Goal: Information Seeking & Learning: Learn about a topic

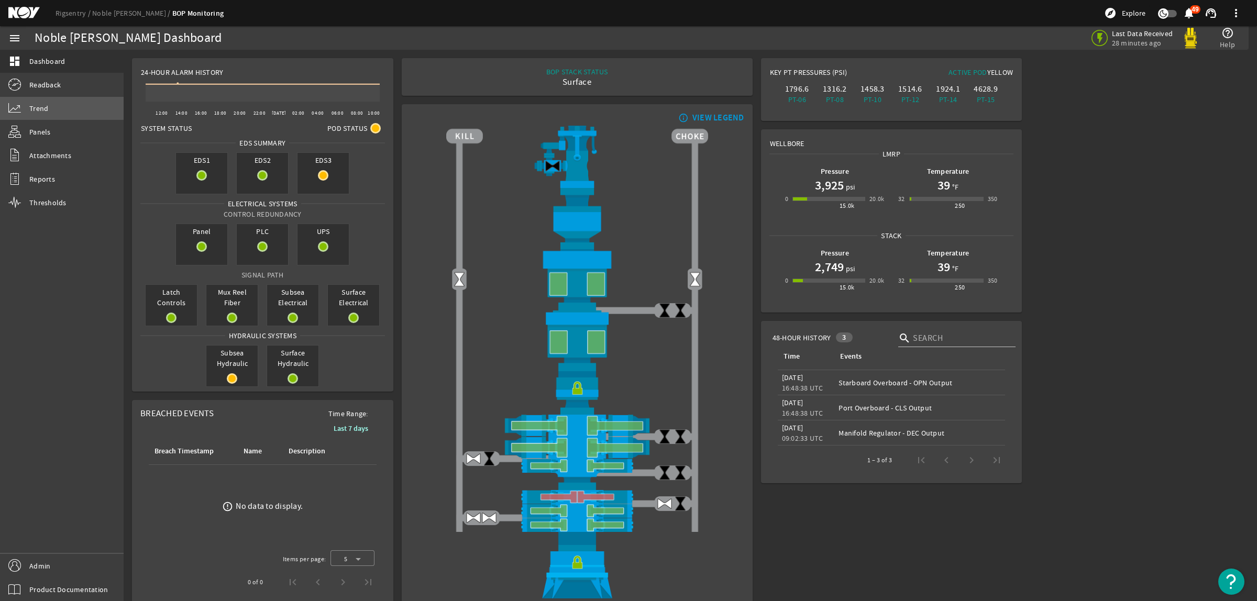
click at [35, 113] on span "Trend" at bounding box center [38, 108] width 19 height 10
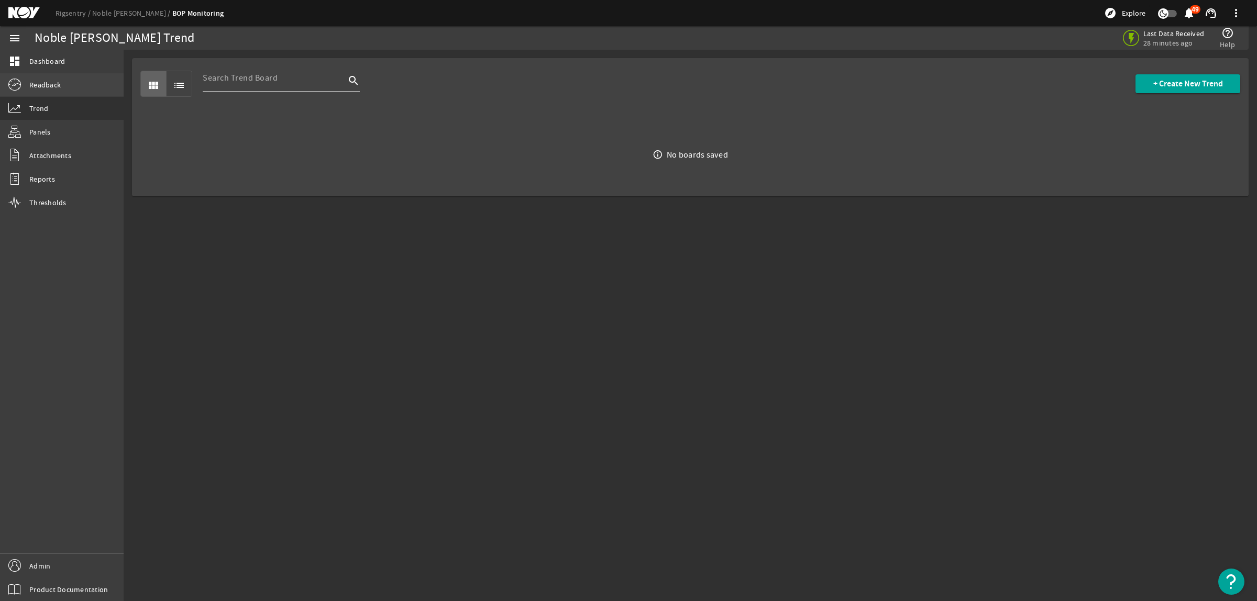
drag, startPoint x: 30, startPoint y: 85, endPoint x: 50, endPoint y: 87, distance: 19.4
click at [31, 85] on span "Readback" at bounding box center [44, 85] width 31 height 10
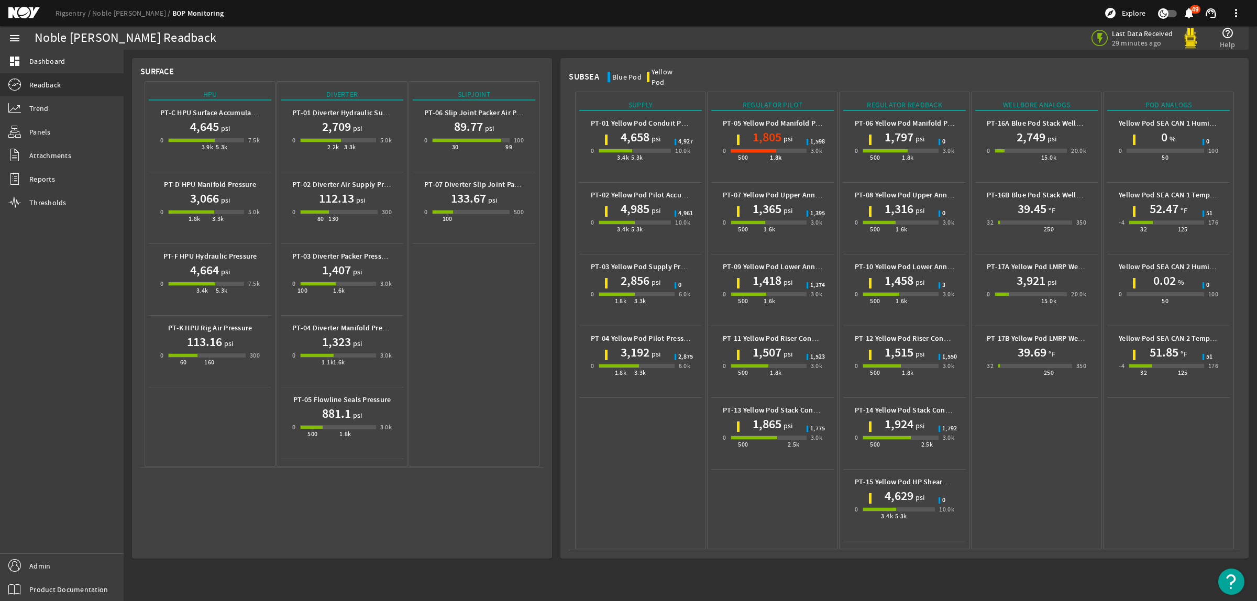
click at [617, 130] on div "4,658 psi" at bounding box center [640, 137] width 99 height 17
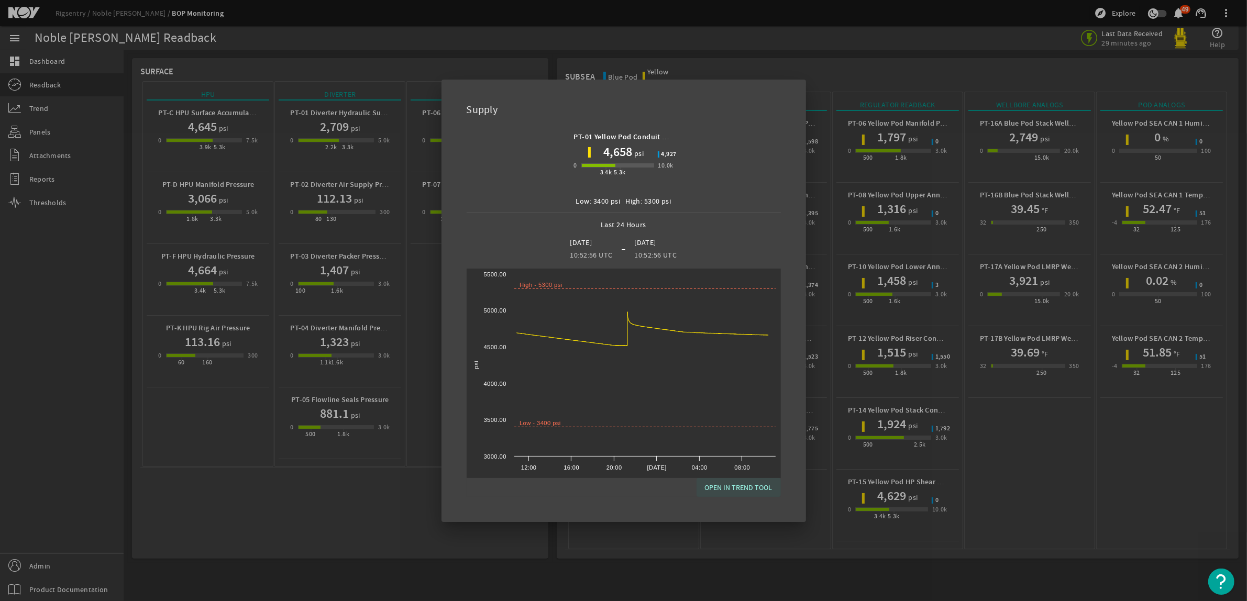
click at [741, 484] on span "OPEN IN TREND TOOL" at bounding box center [739, 487] width 68 height 13
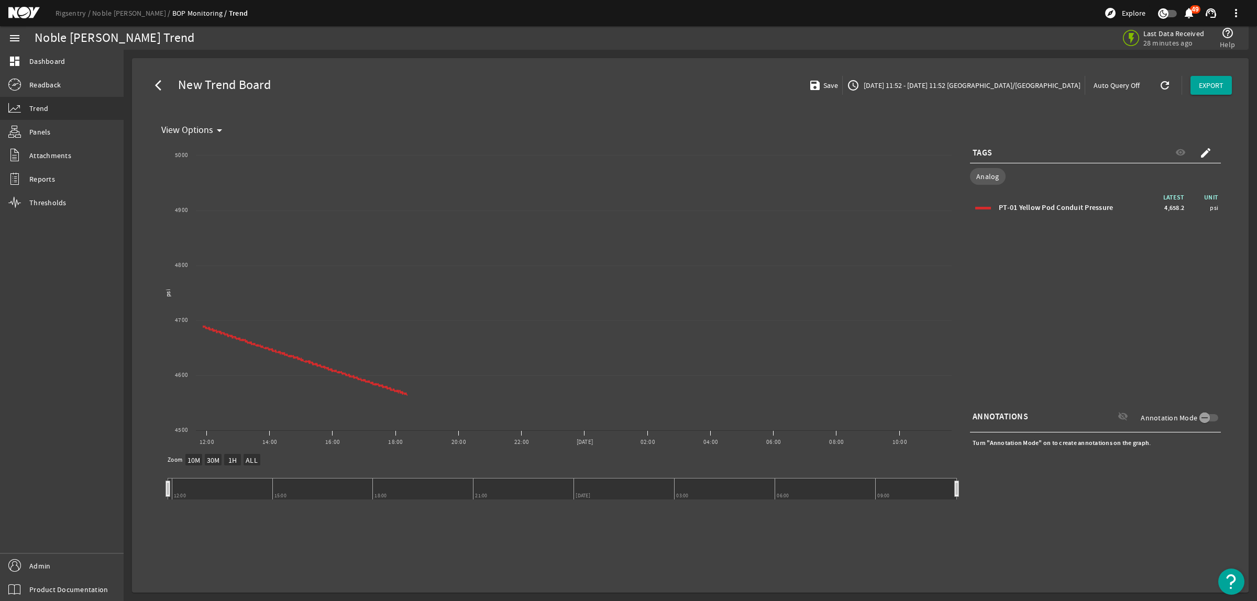
select select "ALL"
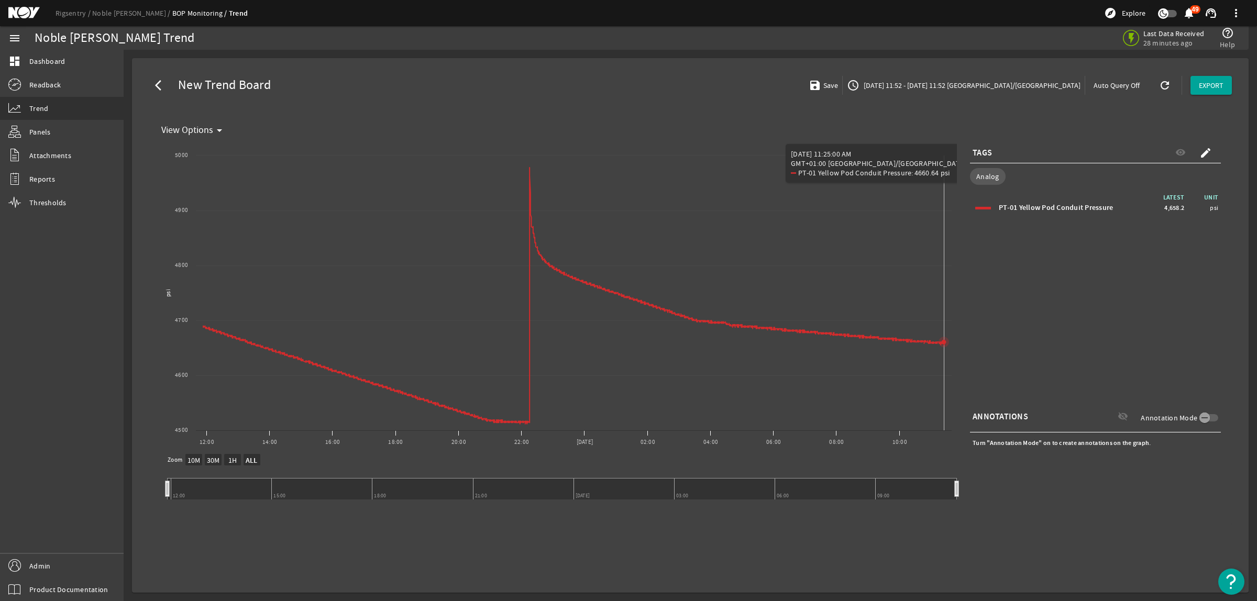
click at [944, 420] on rect "Chart title" at bounding box center [557, 297] width 800 height 314
click at [945, 420] on rect "Chart title" at bounding box center [557, 297] width 800 height 314
click at [52, 85] on span "Readback" at bounding box center [44, 85] width 31 height 10
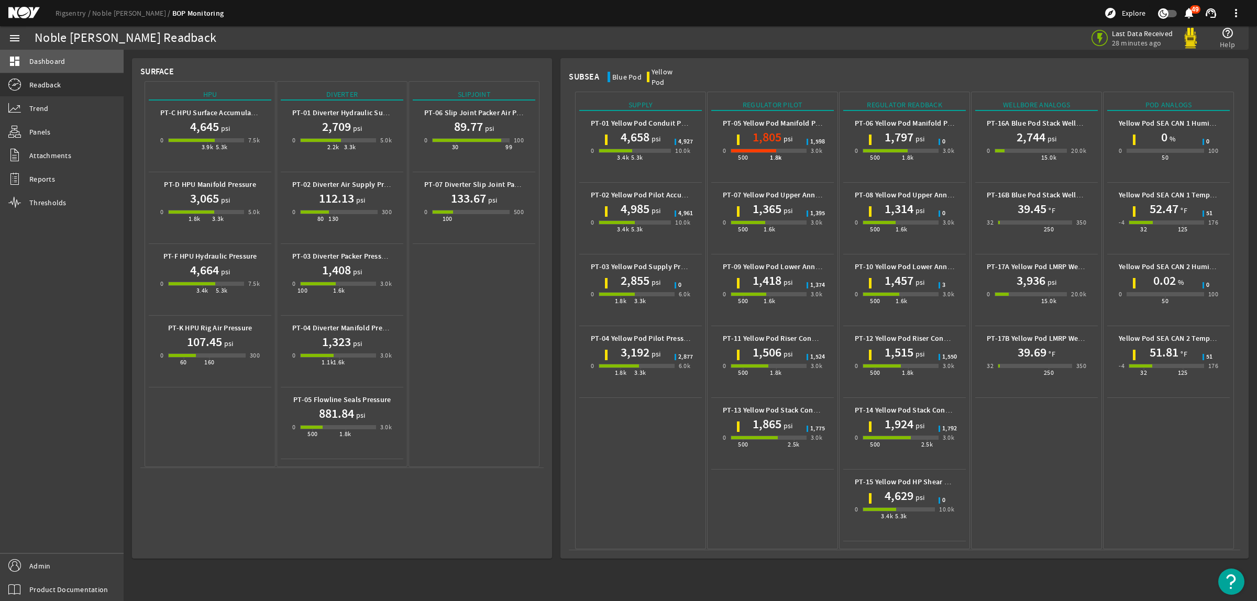
click at [46, 55] on link "dashboard Dashboard" at bounding box center [62, 61] width 124 height 23
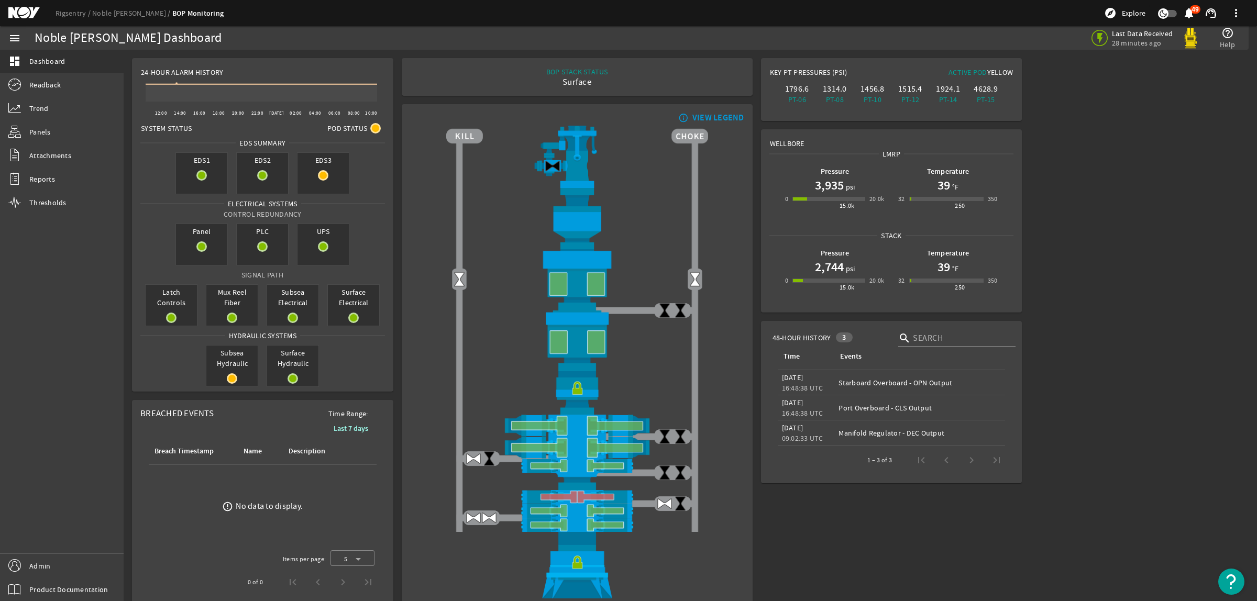
scroll to position [29, 0]
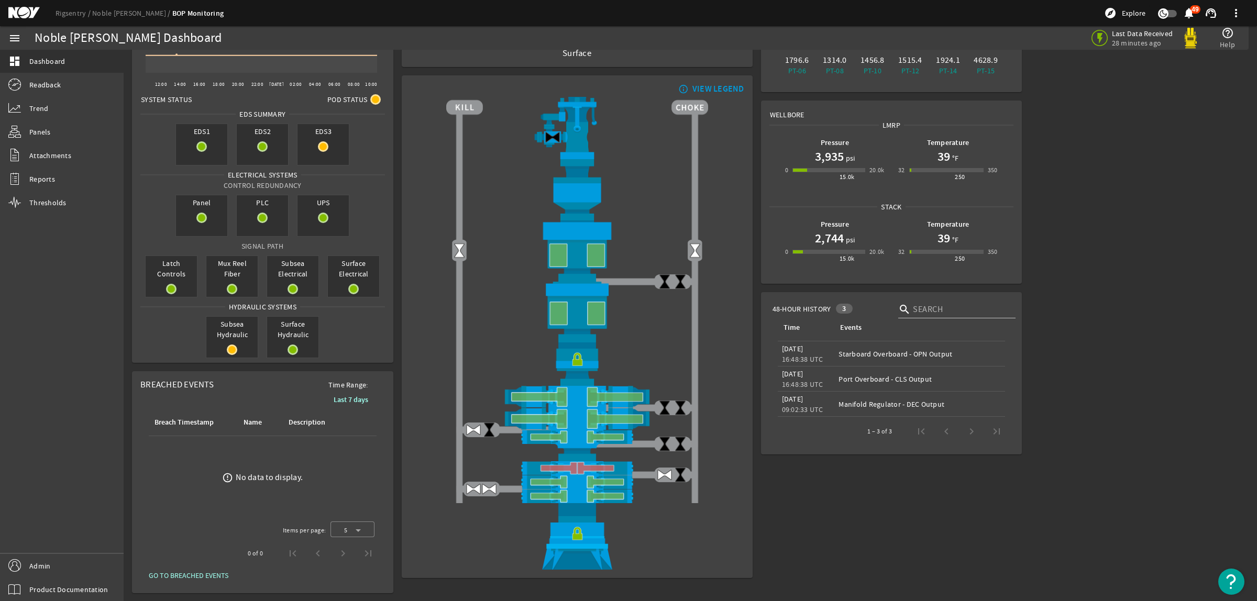
click at [30, 13] on mat-icon at bounding box center [31, 13] width 47 height 13
